Goal: Information Seeking & Learning: Compare options

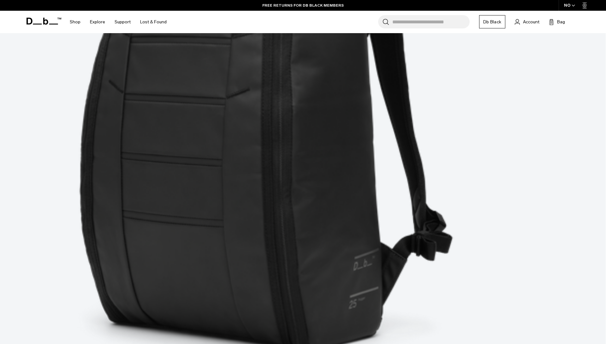
scroll to position [381, 0]
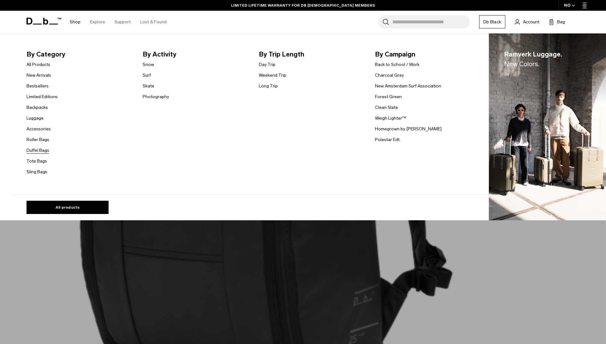
click at [41, 152] on link "Duffel Bags" at bounding box center [38, 150] width 23 height 7
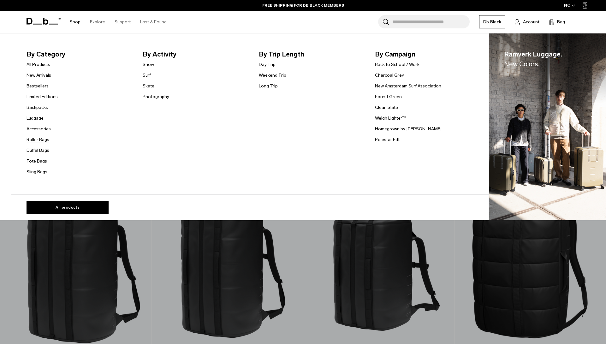
click at [42, 141] on link "Roller Bags" at bounding box center [38, 139] width 23 height 7
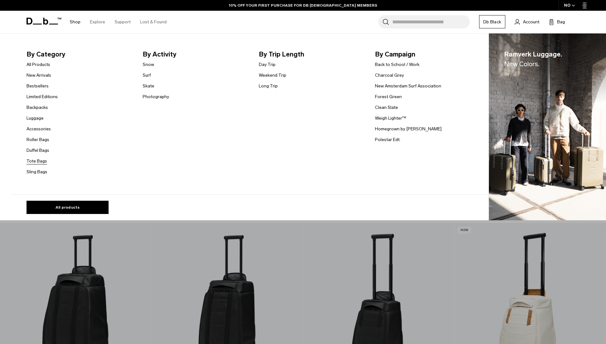
click at [40, 160] on link "Tote Bags" at bounding box center [37, 161] width 21 height 7
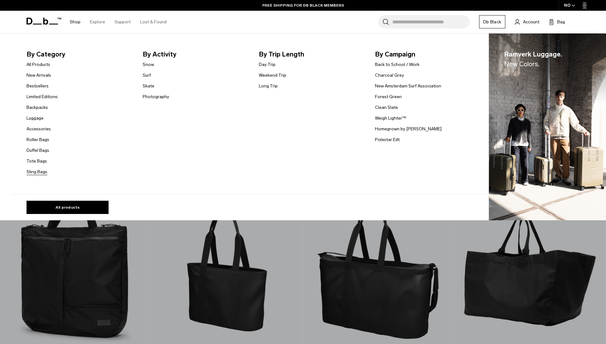
click at [31, 172] on link "Sling Bags" at bounding box center [37, 172] width 21 height 7
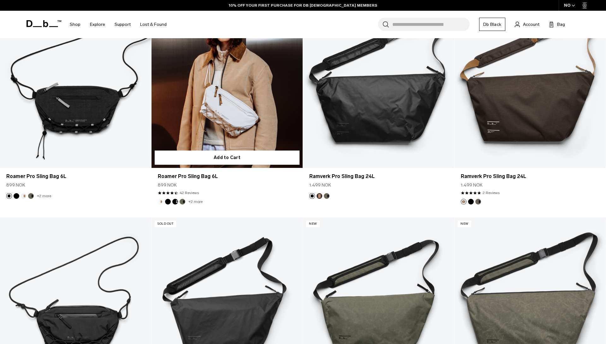
scroll to position [187, 0]
click at [190, 201] on link "+2 more" at bounding box center [196, 201] width 14 height 4
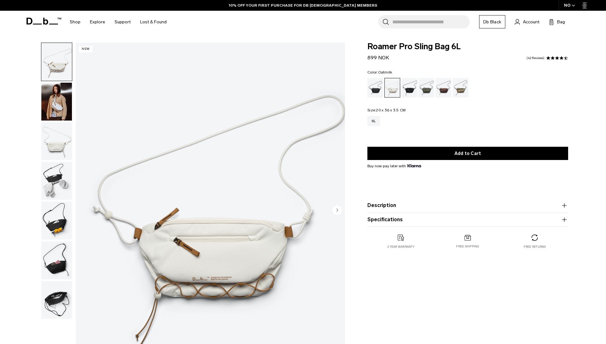
click at [59, 269] on img "button" at bounding box center [56, 261] width 31 height 38
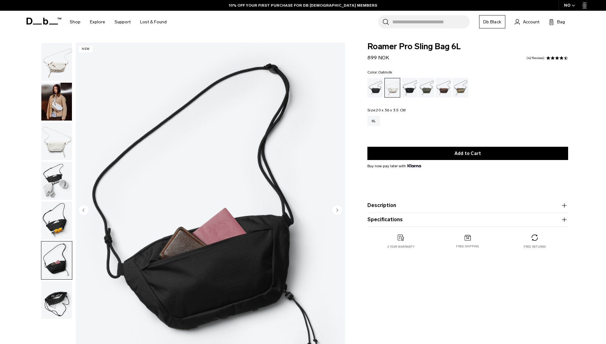
click at [56, 308] on img "button" at bounding box center [56, 300] width 31 height 38
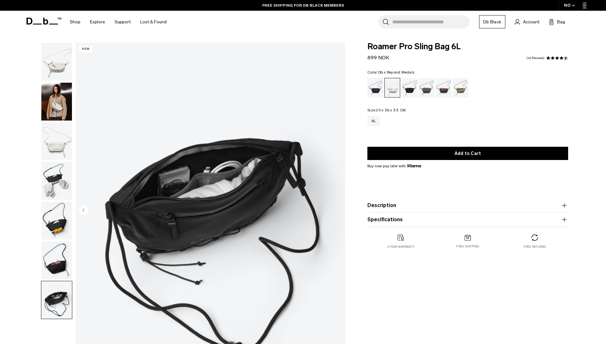
click at [460, 86] on div "Db x Beyond Medals" at bounding box center [461, 88] width 16 height 20
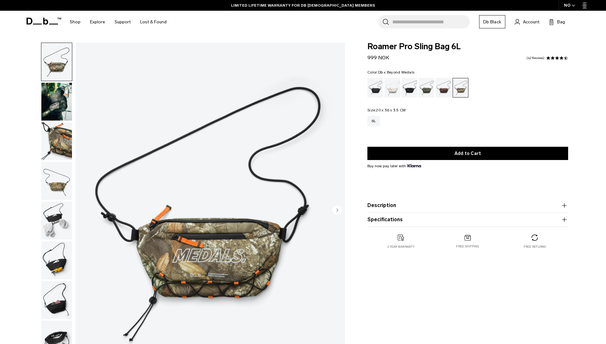
click at [56, 189] on img "button" at bounding box center [56, 181] width 31 height 38
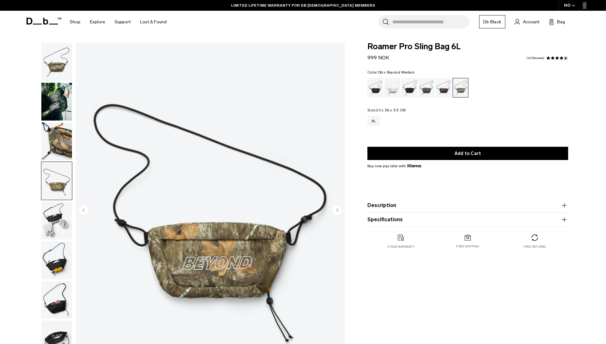
click at [63, 142] on img "button" at bounding box center [56, 142] width 31 height 38
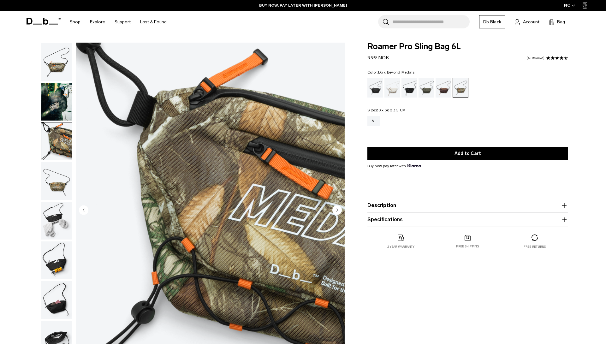
click at [463, 90] on div "Db x Beyond Medals" at bounding box center [460, 87] width 15 height 19
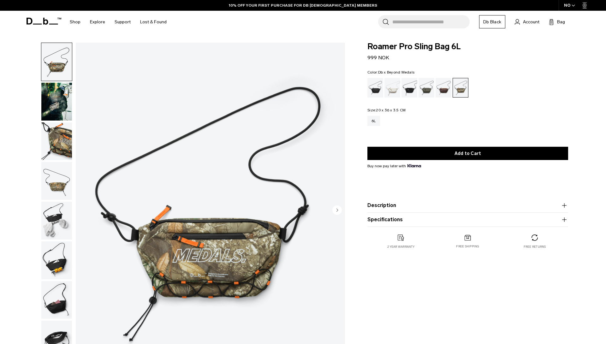
click at [55, 57] on img "button" at bounding box center [56, 62] width 31 height 38
click at [52, 102] on img "button" at bounding box center [56, 102] width 31 height 38
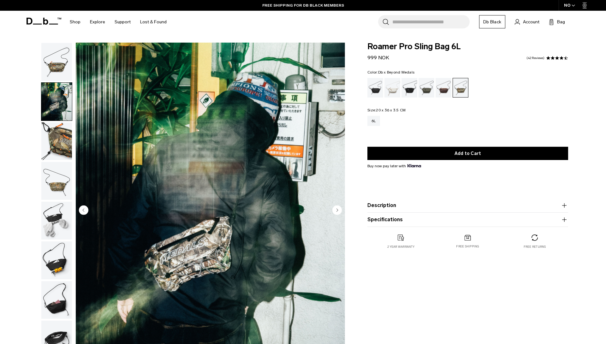
click at [57, 121] on button "button" at bounding box center [56, 101] width 31 height 39
click at [56, 138] on img "button" at bounding box center [56, 142] width 31 height 38
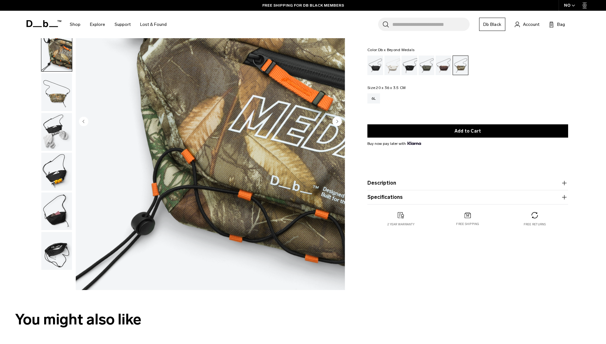
scroll to position [98, 0]
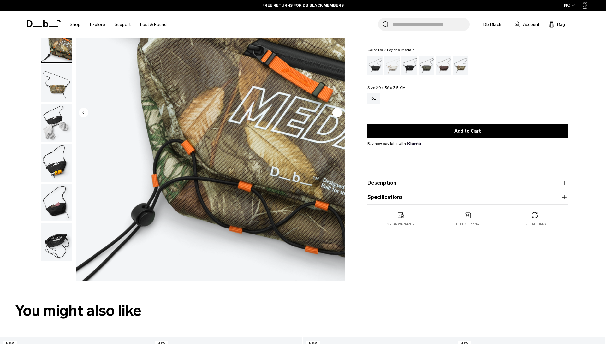
click at [56, 169] on img "button" at bounding box center [56, 163] width 31 height 38
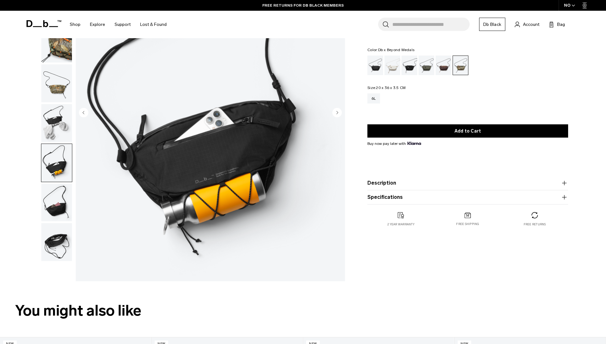
click at [57, 239] on img "button" at bounding box center [56, 242] width 31 height 38
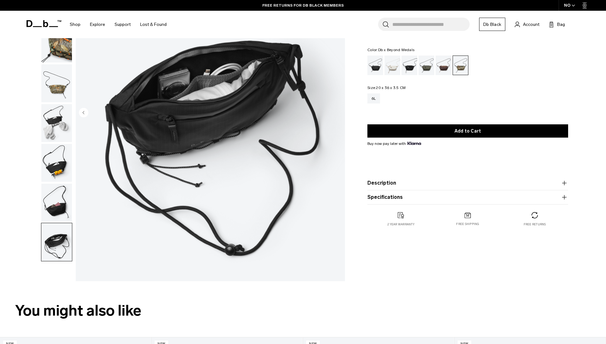
click at [61, 50] on img "button" at bounding box center [56, 44] width 31 height 38
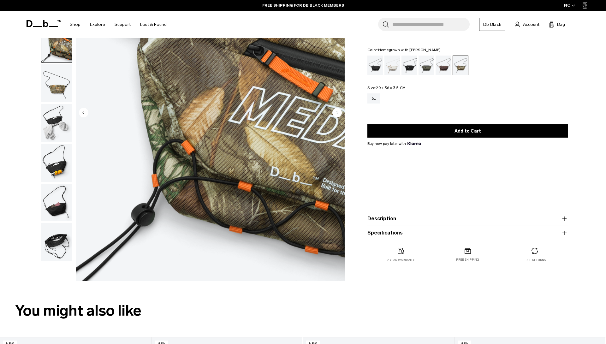
click at [445, 68] on div "Homegrown with Lu" at bounding box center [444, 66] width 16 height 20
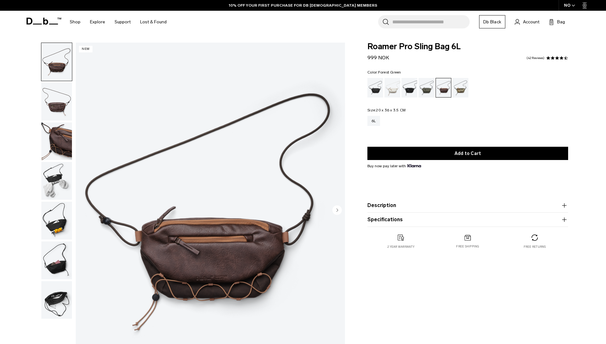
click at [432, 91] on div "Forest Green" at bounding box center [427, 88] width 16 height 20
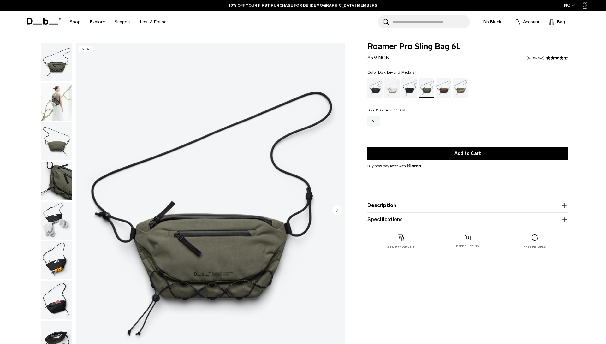
click at [464, 87] on div "Db x Beyond Medals" at bounding box center [461, 88] width 16 height 20
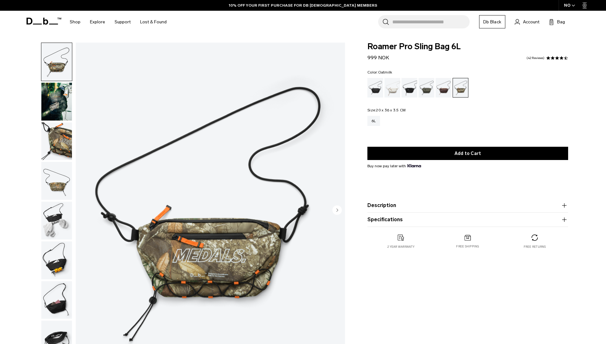
click at [394, 89] on div "Oatmilk" at bounding box center [393, 88] width 16 height 20
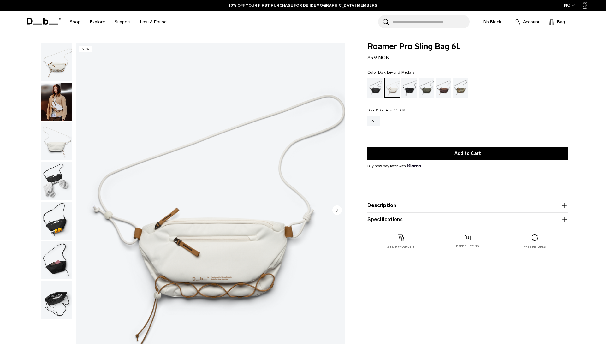
click at [463, 94] on div "Db x Beyond Medals" at bounding box center [461, 88] width 16 height 20
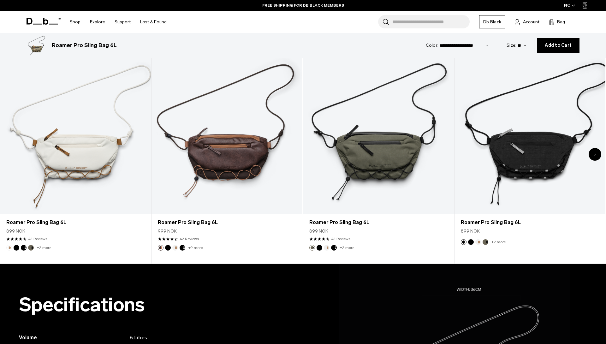
scroll to position [388, 0]
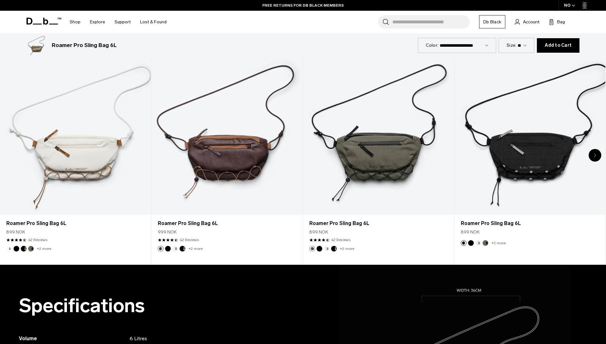
click at [594, 155] on icon "Next slide" at bounding box center [595, 156] width 2 height 4
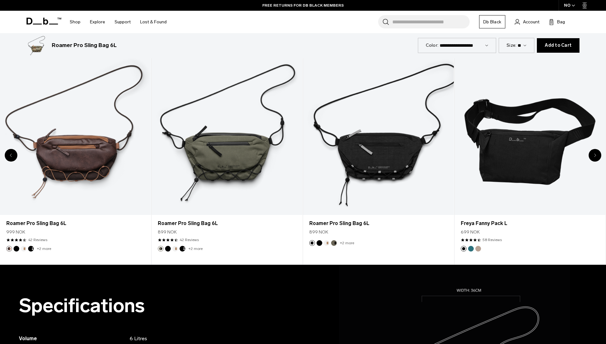
click at [594, 157] on icon "Next slide" at bounding box center [595, 156] width 2 height 4
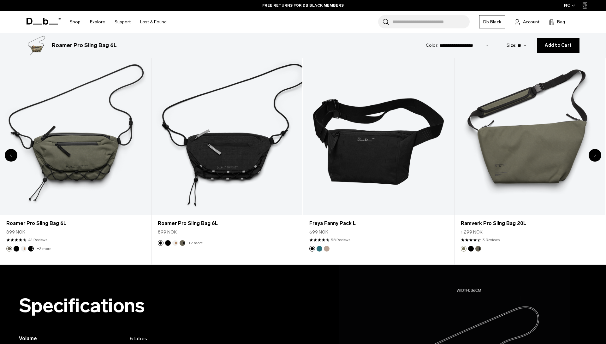
click at [594, 157] on icon "Next slide" at bounding box center [595, 156] width 2 height 4
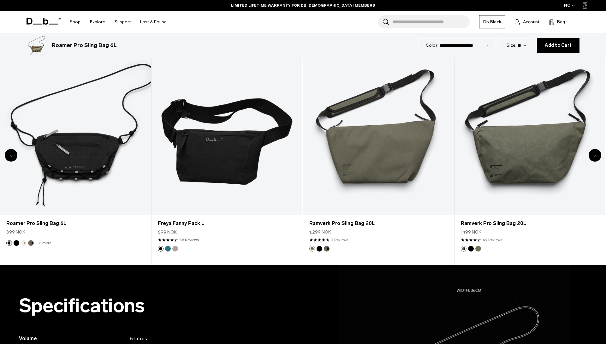
click at [594, 157] on icon "Next slide" at bounding box center [595, 156] width 2 height 4
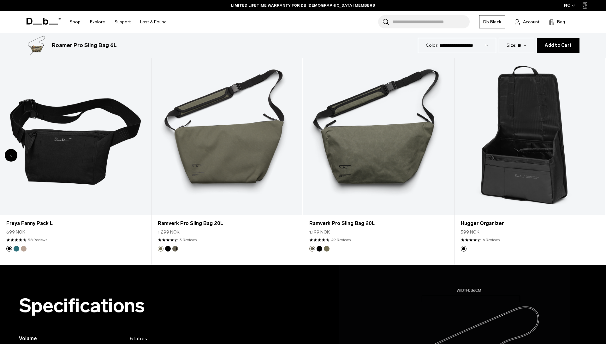
click at [594, 157] on link "Hugger Organizer" at bounding box center [530, 131] width 151 height 168
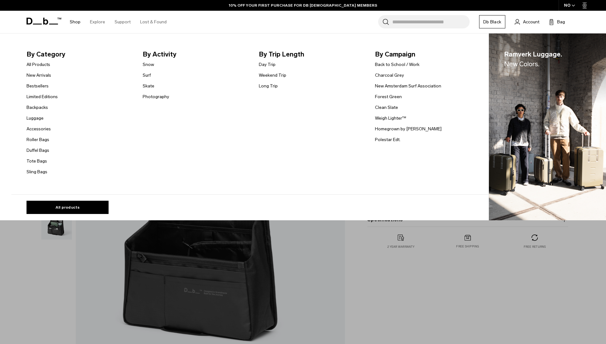
click at [78, 21] on link "Shop" at bounding box center [75, 22] width 11 height 22
click at [45, 76] on link "New Arrivals" at bounding box center [39, 75] width 25 height 7
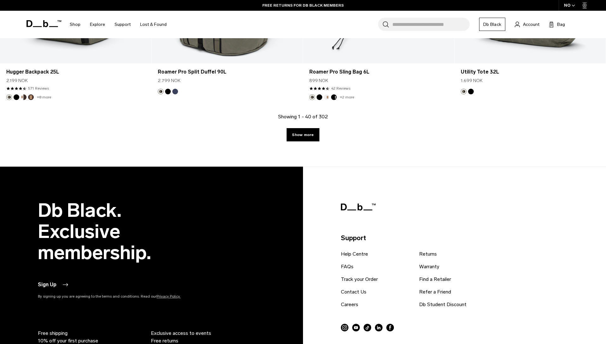
scroll to position [2472, 0]
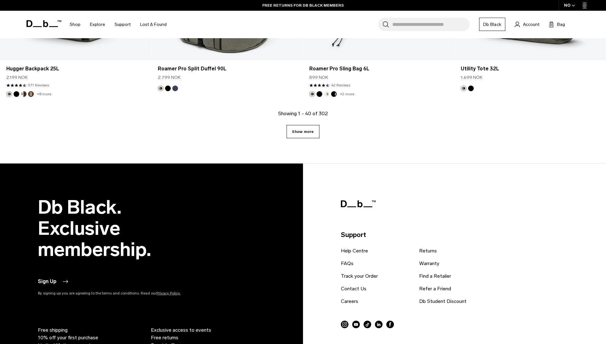
click at [304, 133] on link "Show more" at bounding box center [303, 131] width 33 height 13
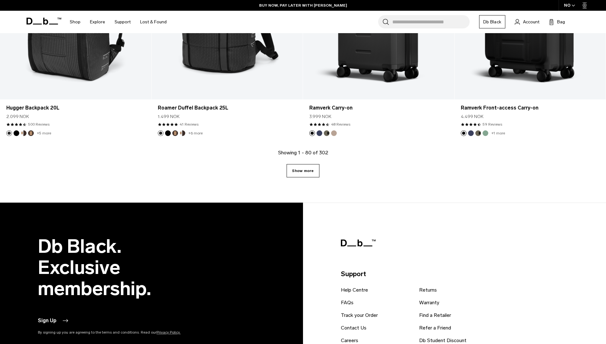
scroll to position [4599, 0]
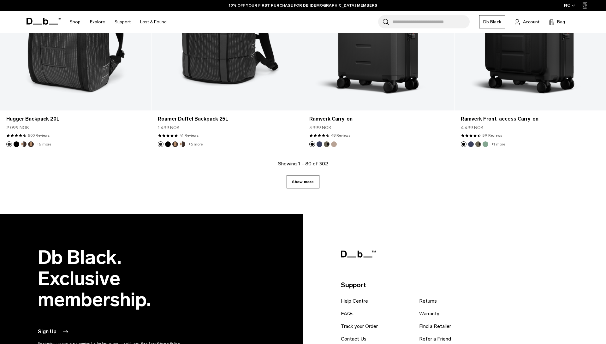
click at [310, 184] on link "Show more" at bounding box center [303, 181] width 33 height 13
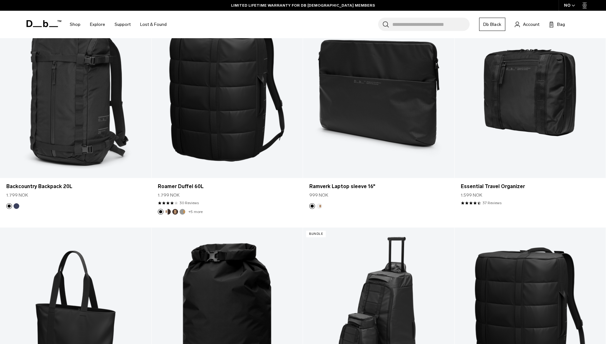
scroll to position [6273, 0]
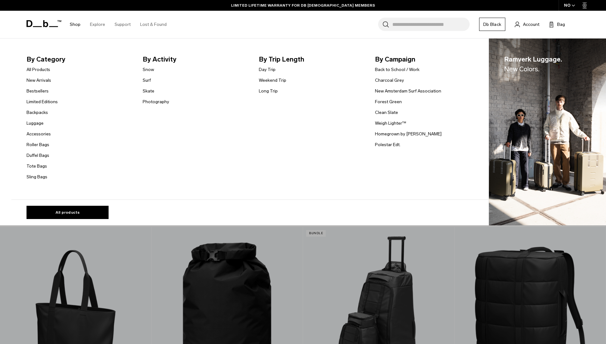
click at [74, 27] on link "Shop" at bounding box center [75, 24] width 11 height 22
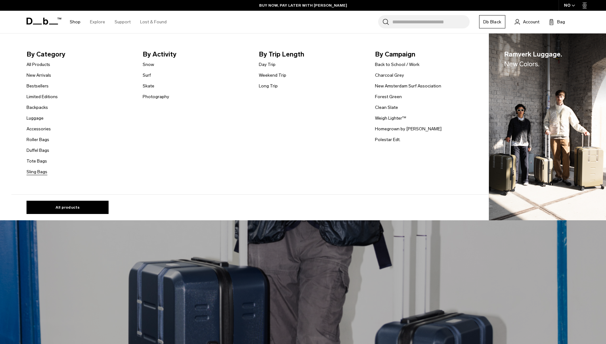
click at [39, 171] on link "Sling Bags" at bounding box center [37, 172] width 21 height 7
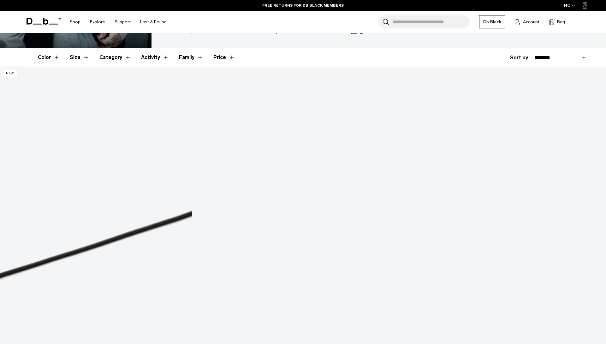
scroll to position [116, 0]
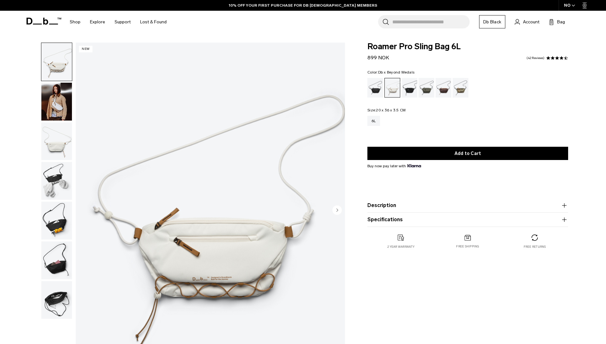
click at [462, 87] on div "Db x Beyond Medals" at bounding box center [461, 88] width 16 height 20
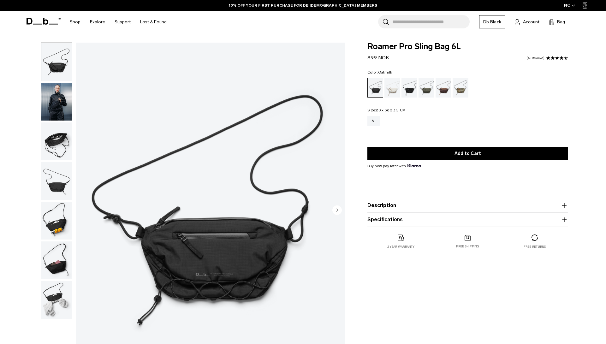
click at [393, 93] on div "Oatmilk" at bounding box center [393, 88] width 16 height 20
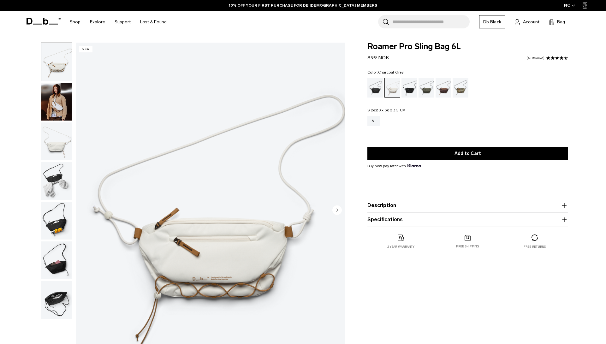
click at [407, 93] on div "Charcoal Grey" at bounding box center [410, 88] width 16 height 20
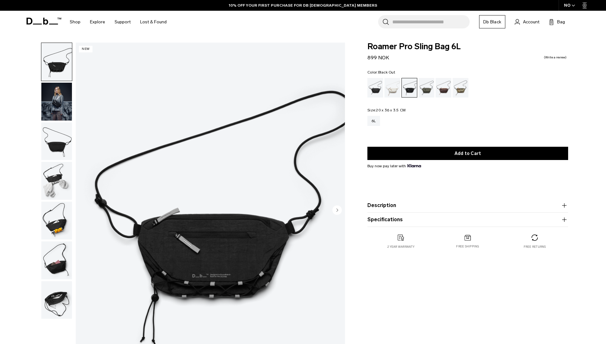
click at [375, 92] on div "Black Out" at bounding box center [376, 88] width 16 height 20
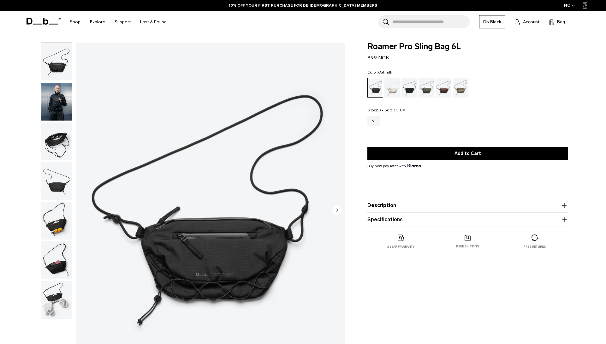
click at [394, 91] on div "Oatmilk" at bounding box center [393, 88] width 16 height 20
